Goal: Task Accomplishment & Management: Use online tool/utility

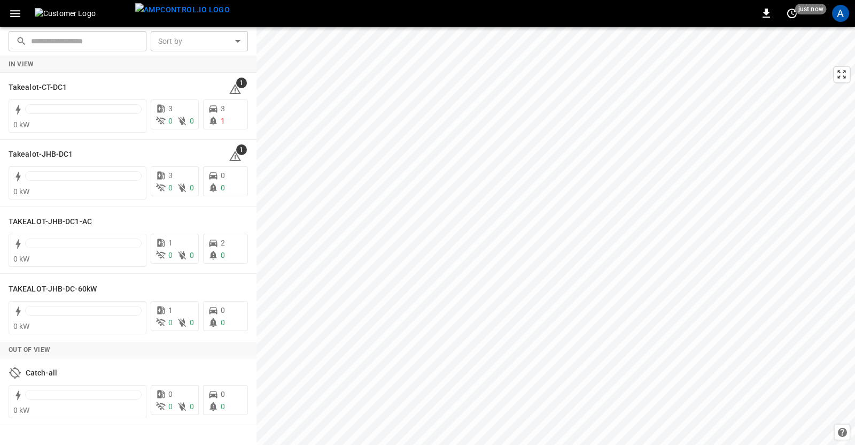
click at [839, 7] on div "A" at bounding box center [840, 13] width 17 height 17
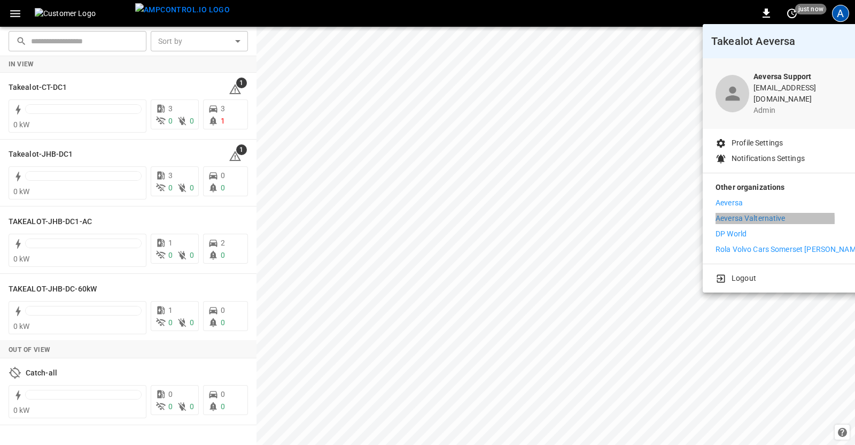
click at [735, 213] on p "Aeversa Valternative" at bounding box center [751, 218] width 70 height 11
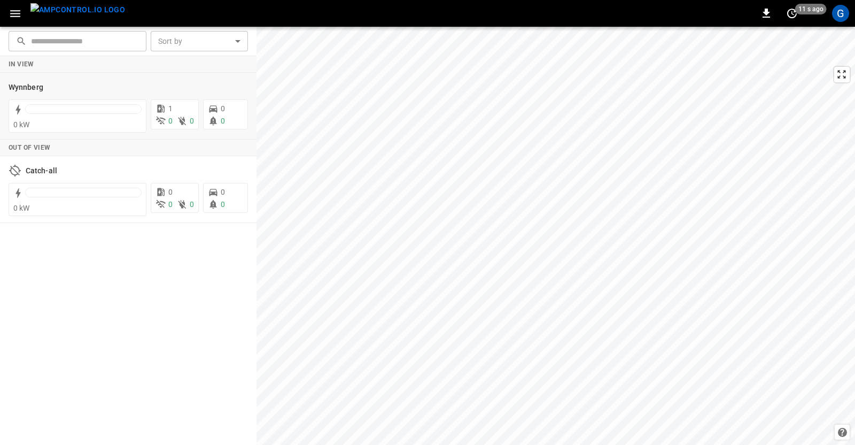
click at [25, 84] on h6 "Wynnberg" at bounding box center [26, 88] width 35 height 12
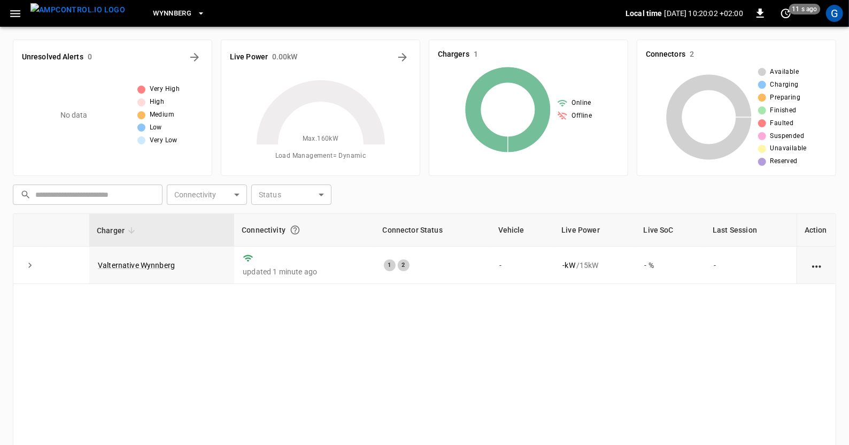
click at [199, 13] on icon "button" at bounding box center [201, 13] width 4 height 2
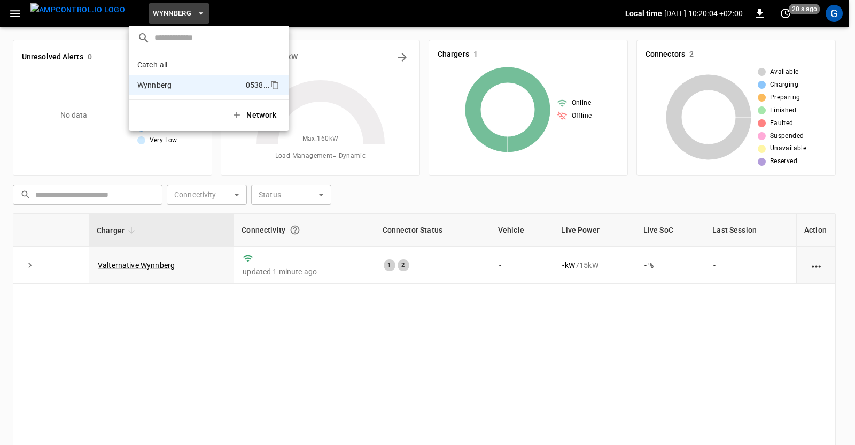
click at [133, 266] on div at bounding box center [427, 222] width 855 height 445
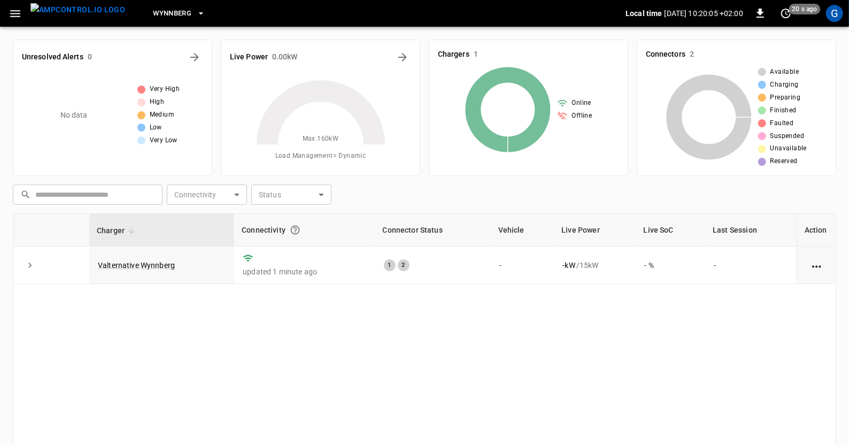
click at [137, 265] on link "Valternative Wynnberg" at bounding box center [136, 265] width 77 height 9
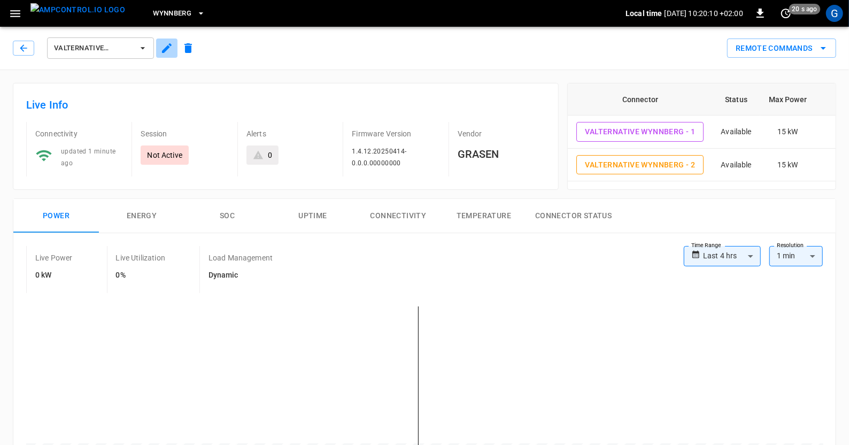
click at [163, 51] on icon "button" at bounding box center [167, 48] width 10 height 10
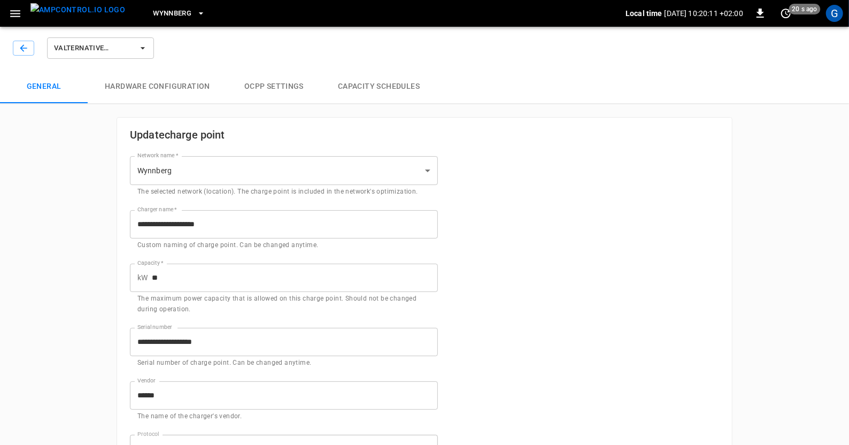
type input "**********"
click at [190, 83] on button "Hardware configuration" at bounding box center [157, 86] width 139 height 34
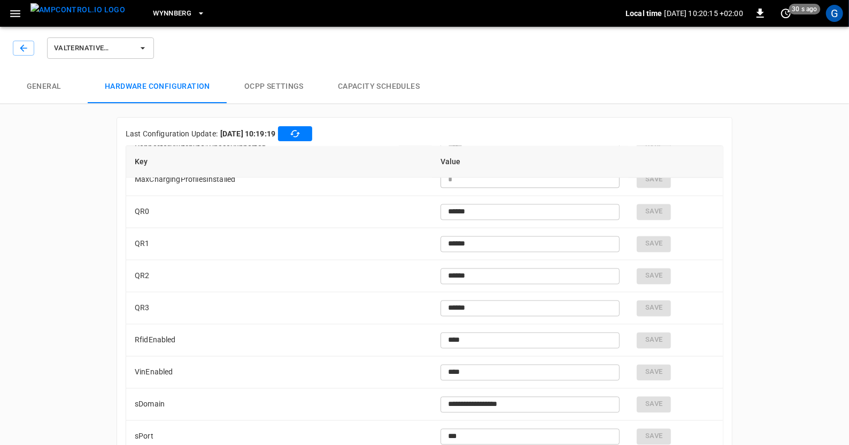
scroll to position [1449, 0]
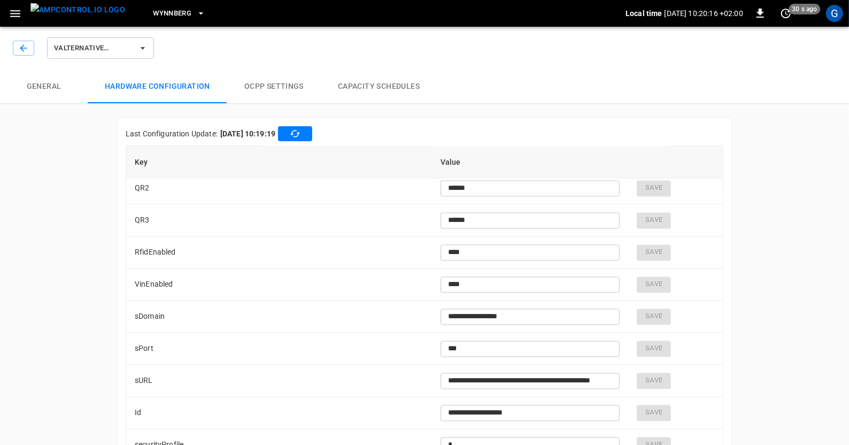
click at [28, 82] on button "General" at bounding box center [44, 86] width 88 height 34
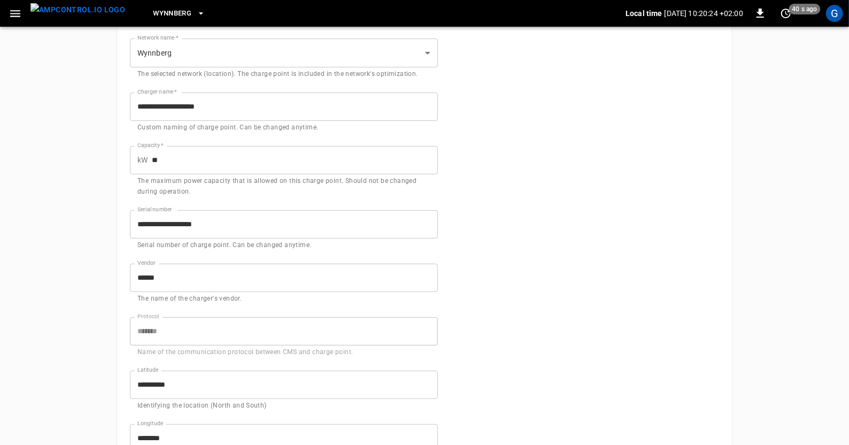
scroll to position [3, 0]
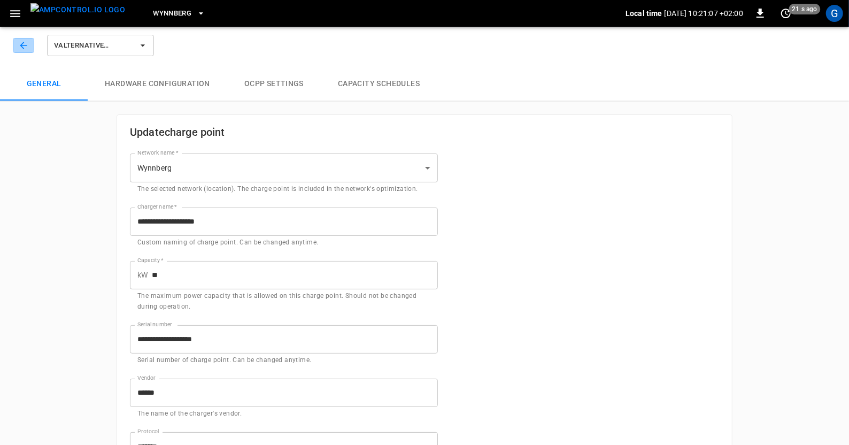
click at [22, 41] on icon "button" at bounding box center [23, 45] width 11 height 11
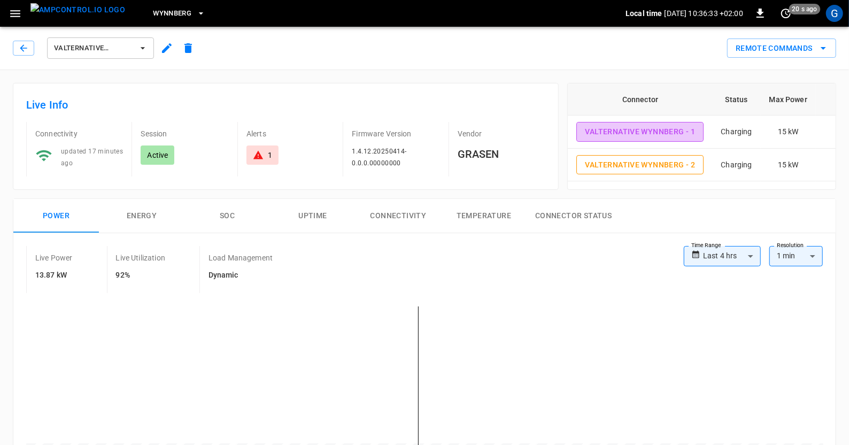
click at [682, 129] on button "Valternative Wynnberg - 1" at bounding box center [639, 132] width 127 height 20
type input "**********"
click at [822, 44] on icon "remote commands options" at bounding box center [823, 48] width 13 height 13
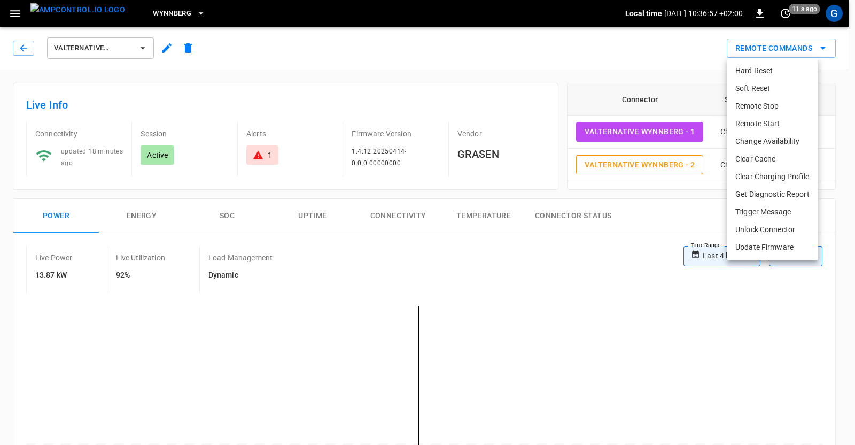
click at [760, 108] on li "Remote Stop" at bounding box center [772, 106] width 91 height 18
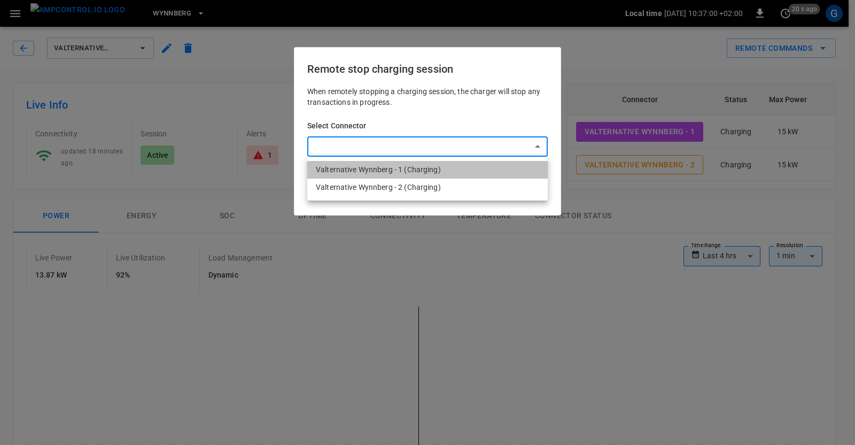
click at [382, 169] on li "Valternative Wynnberg - 1 (Charging)" at bounding box center [427, 170] width 240 height 18
type input "**********"
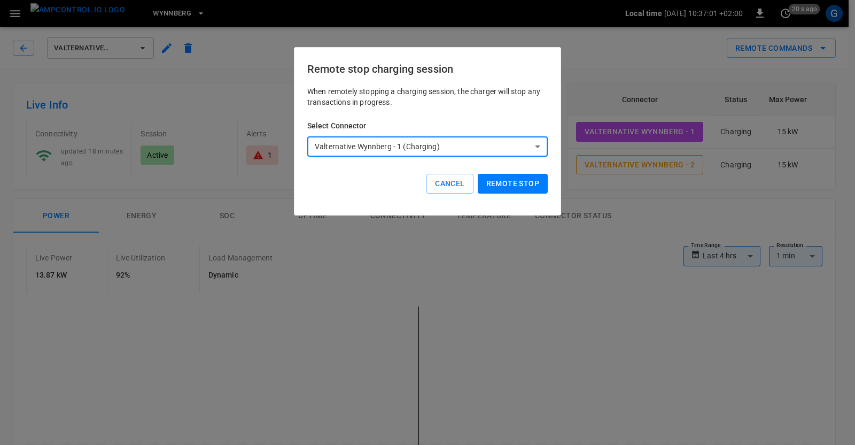
click at [497, 185] on button "Remote stop" at bounding box center [513, 184] width 70 height 20
